Goal: Use online tool/utility: Use online tool/utility

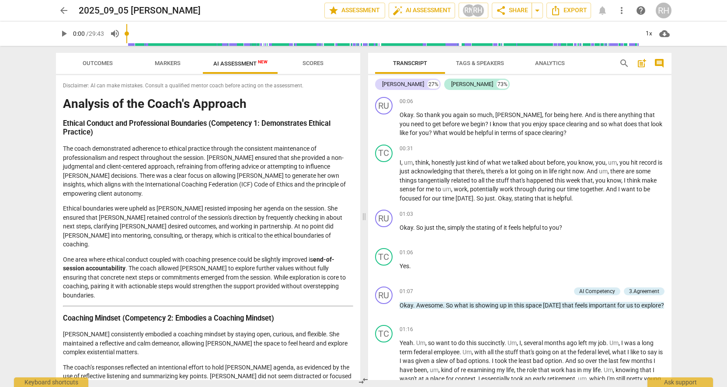
click at [59, 9] on span "arrow_back" at bounding box center [64, 10] width 10 height 10
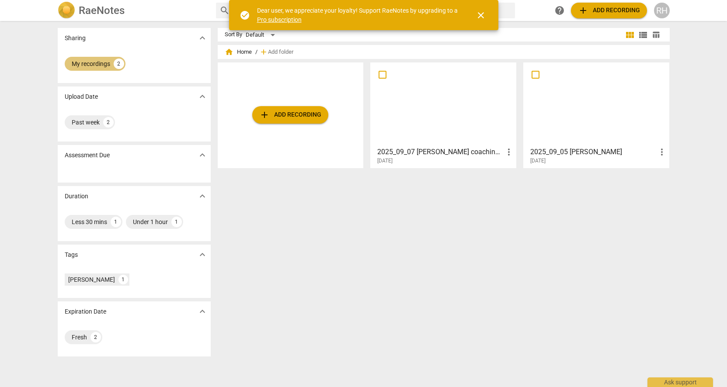
click at [116, 63] on div "2" at bounding box center [119, 64] width 10 height 10
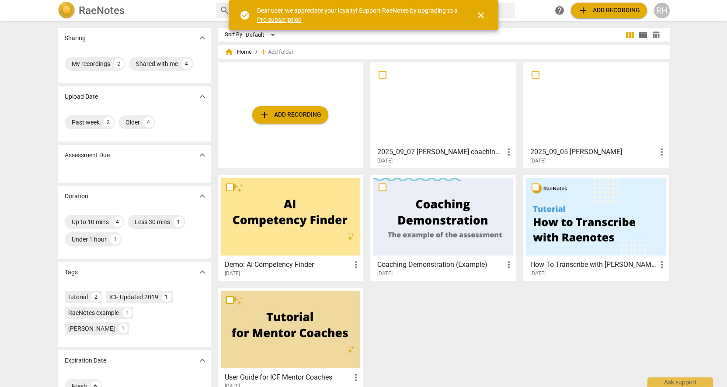
click at [436, 114] on div at bounding box center [443, 104] width 140 height 77
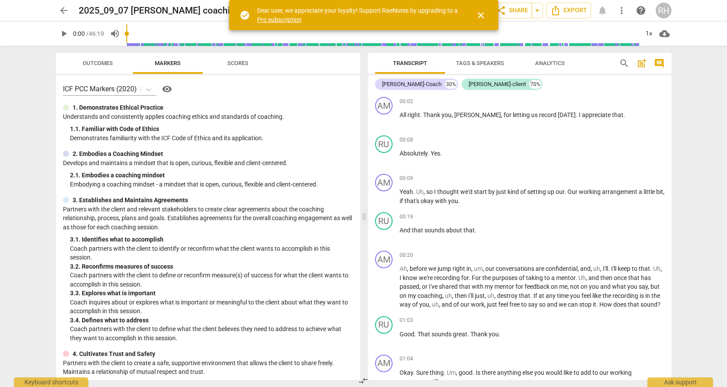
click at [481, 12] on span "close" at bounding box center [481, 15] width 10 height 10
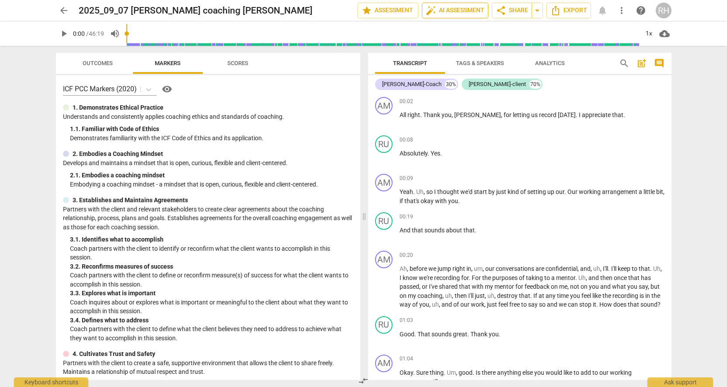
click at [465, 10] on span "auto_fix_high AI Assessment" at bounding box center [455, 10] width 59 height 10
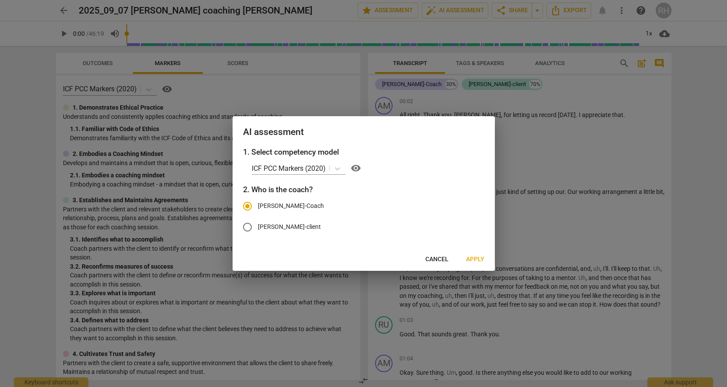
click at [475, 258] on span "Apply" at bounding box center [475, 259] width 18 height 9
